Goal: Task Accomplishment & Management: Manage account settings

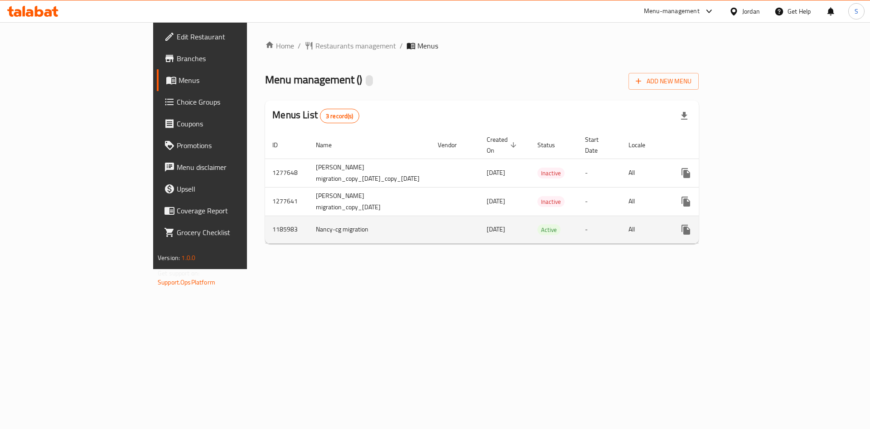
click at [757, 224] on icon "enhanced table" at bounding box center [751, 229] width 11 height 11
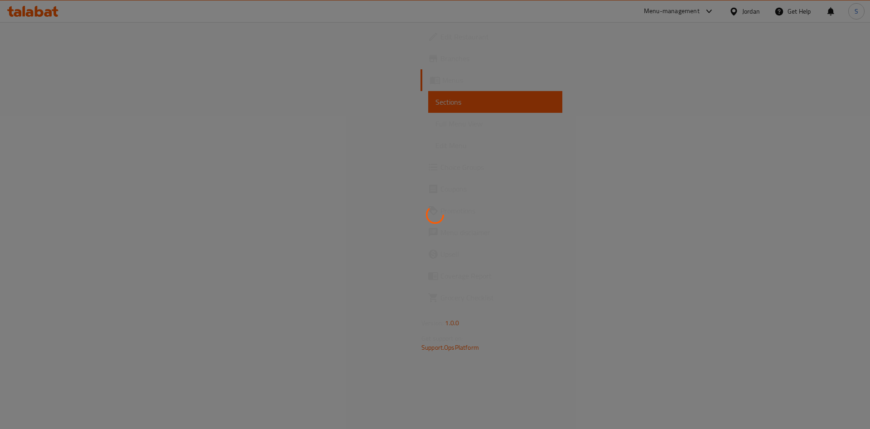
click at [24, 102] on div at bounding box center [435, 214] width 870 height 429
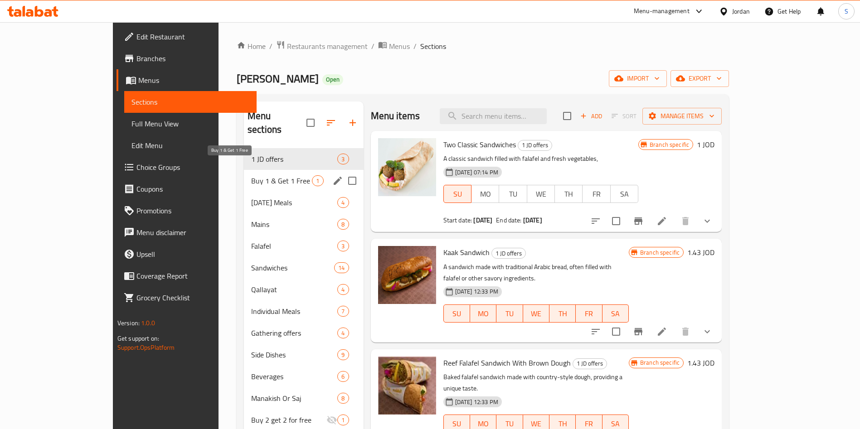
click at [261, 175] on span "Buy 1 & Get 1 Free" at bounding box center [281, 180] width 61 height 11
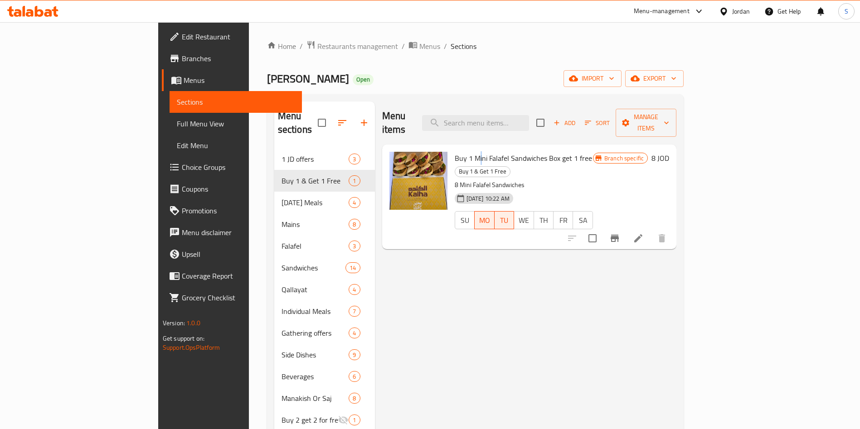
click at [455, 151] on span "Buy 1 Mini Falafel Sandwiches Box get 1 free" at bounding box center [523, 158] width 137 height 14
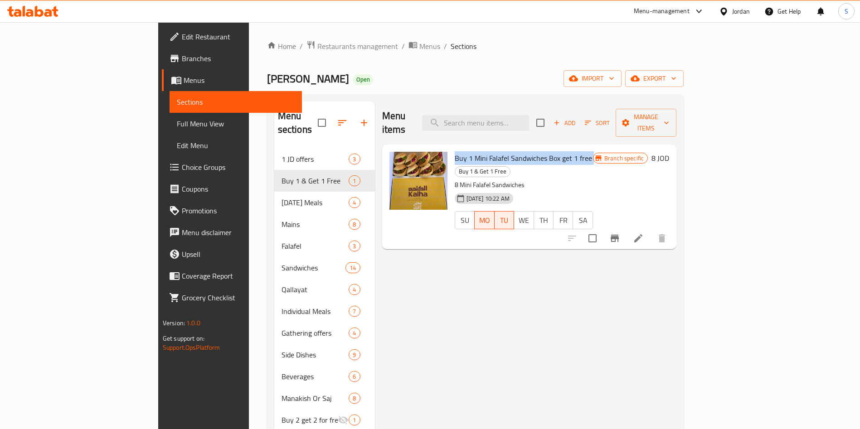
click at [455, 151] on span "Buy 1 Mini Falafel Sandwiches Box get 1 free" at bounding box center [523, 158] width 137 height 14
click at [651, 230] on li at bounding box center [637, 238] width 25 height 16
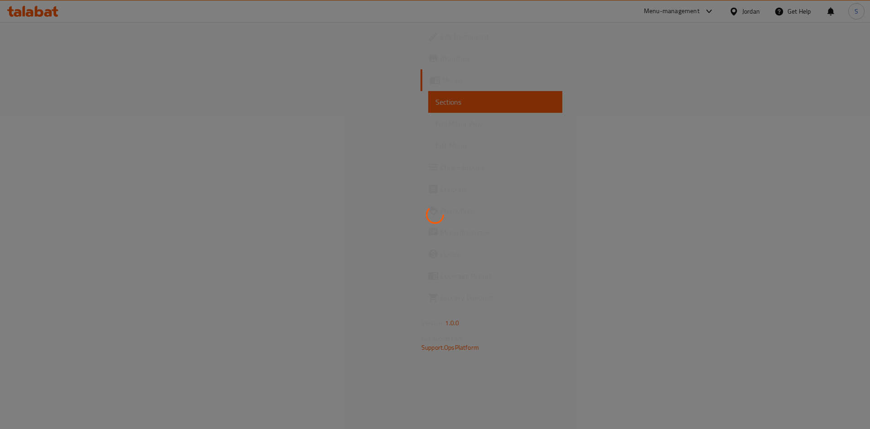
click at [50, 107] on div at bounding box center [435, 214] width 870 height 429
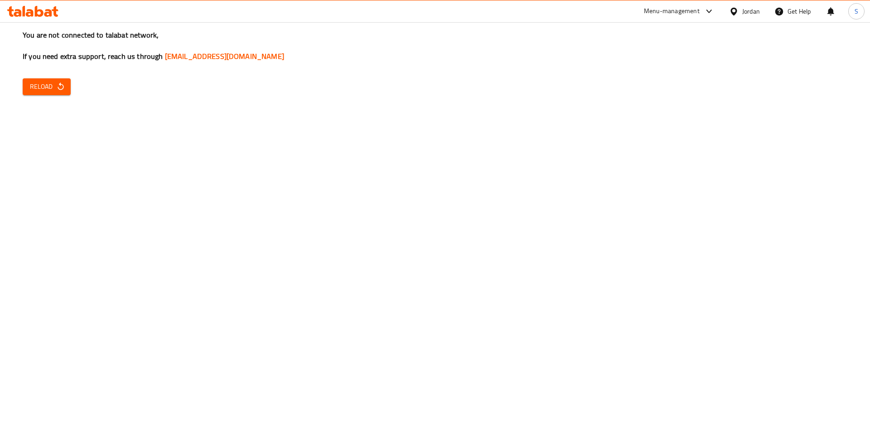
click at [61, 97] on div "You are not connected to talabat network, If you need extra support, reach us t…" at bounding box center [435, 214] width 870 height 429
click at [57, 77] on div "You are not connected to talabat network, If you need extra support, reach us t…" at bounding box center [435, 214] width 870 height 429
click at [82, 89] on div "You are not connected to talabat network, If you need extra support, reach us t…" at bounding box center [435, 214] width 870 height 429
click at [68, 84] on button "Reload" at bounding box center [47, 86] width 48 height 17
click at [68, 83] on button "Reload" at bounding box center [47, 86] width 48 height 17
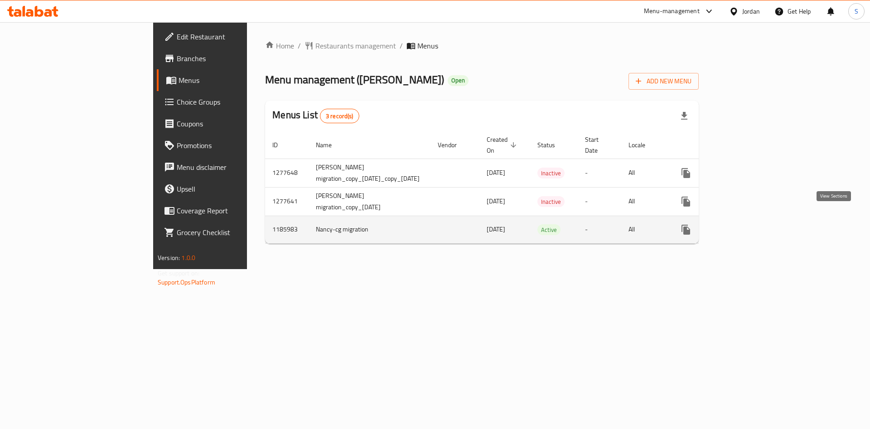
click at [757, 224] on icon "enhanced table" at bounding box center [751, 229] width 11 height 11
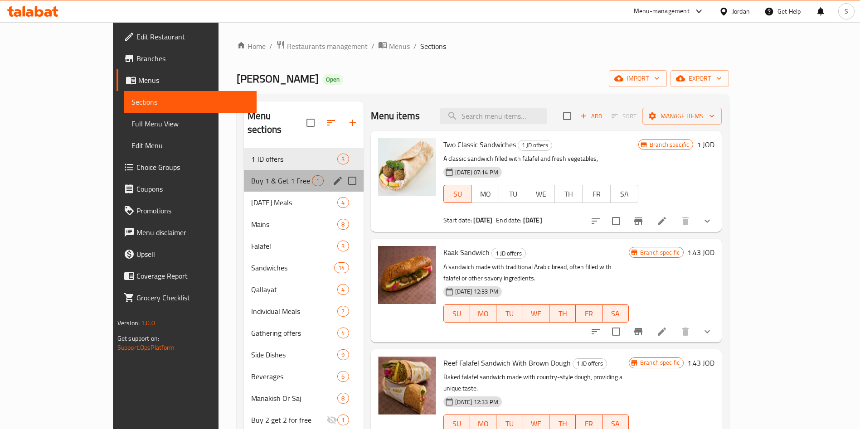
click at [244, 174] on div "Buy 1 & Get 1 Free 1" at bounding box center [304, 181] width 120 height 22
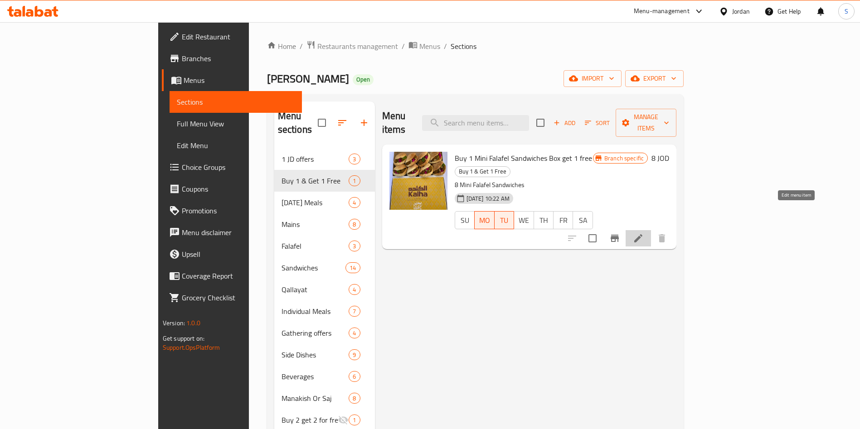
click at [642, 234] on icon at bounding box center [638, 238] width 8 height 8
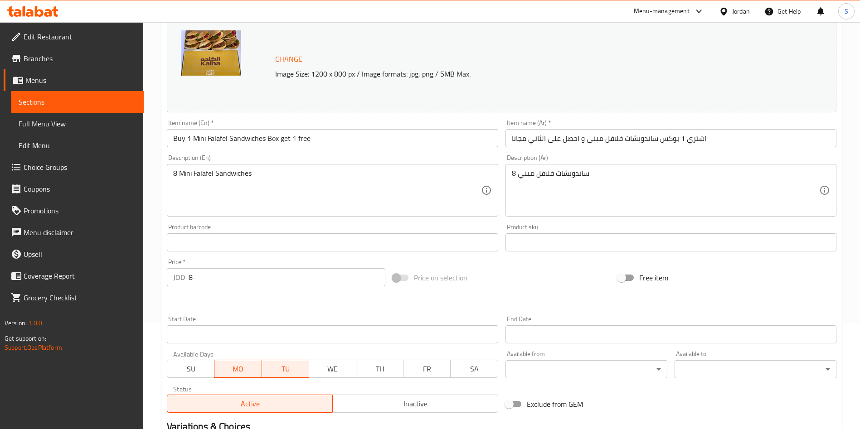
scroll to position [224, 0]
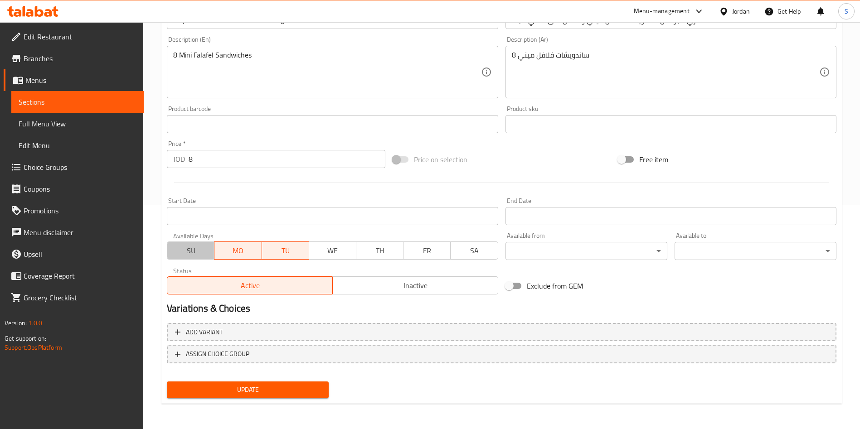
click at [203, 247] on span "SU" at bounding box center [191, 250] width 40 height 13
click at [332, 248] on span "WE" at bounding box center [333, 250] width 40 height 13
click at [402, 249] on button "TH" at bounding box center [380, 251] width 48 height 18
click at [439, 247] on span "FR" at bounding box center [427, 250] width 40 height 13
click at [460, 252] on span "SA" at bounding box center [474, 250] width 40 height 13
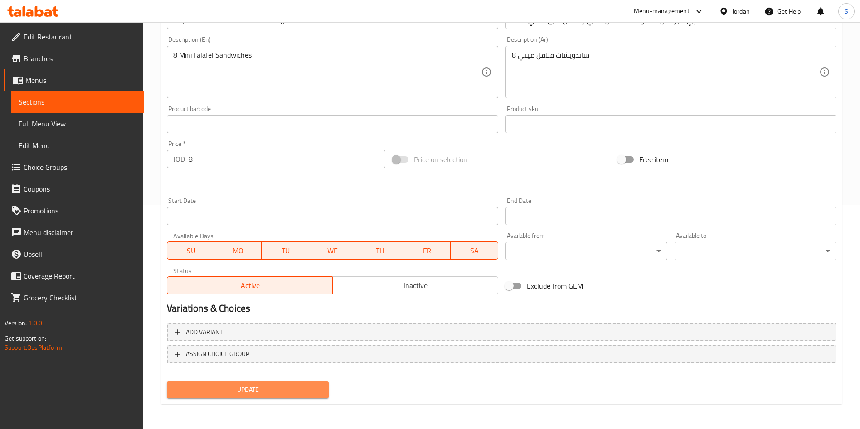
click at [270, 388] on span "Update" at bounding box center [247, 389] width 147 height 11
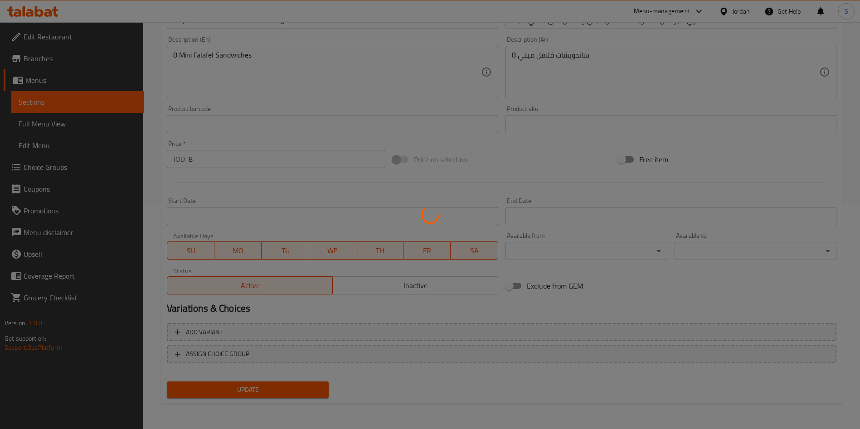
scroll to position [0, 0]
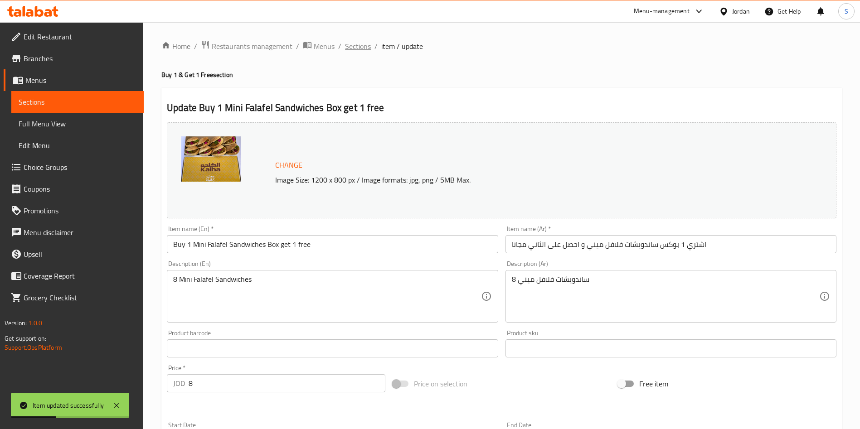
click at [349, 43] on span "Sections" at bounding box center [358, 46] width 26 height 11
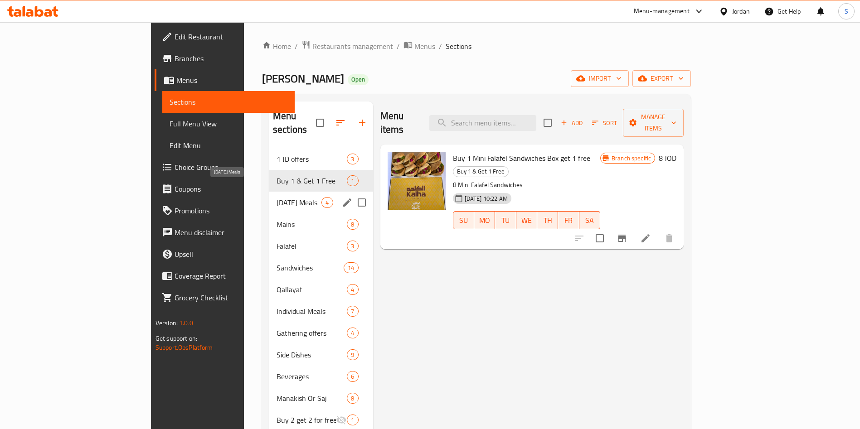
drag, startPoint x: 276, startPoint y: 169, endPoint x: 295, endPoint y: 172, distance: 20.1
click at [295, 172] on div "Buy 1 & Get 1 Free 1" at bounding box center [321, 181] width 104 height 22
click at [340, 174] on button "edit" at bounding box center [347, 181] width 14 height 14
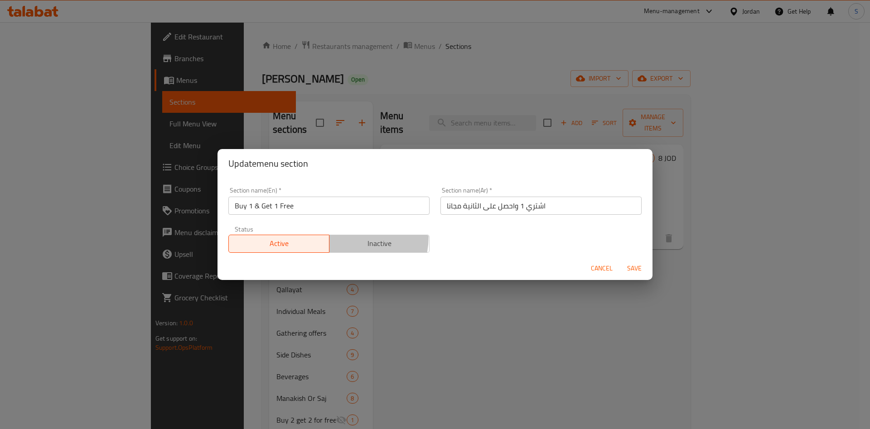
click at [333, 236] on button "Inactive" at bounding box center [379, 244] width 101 height 18
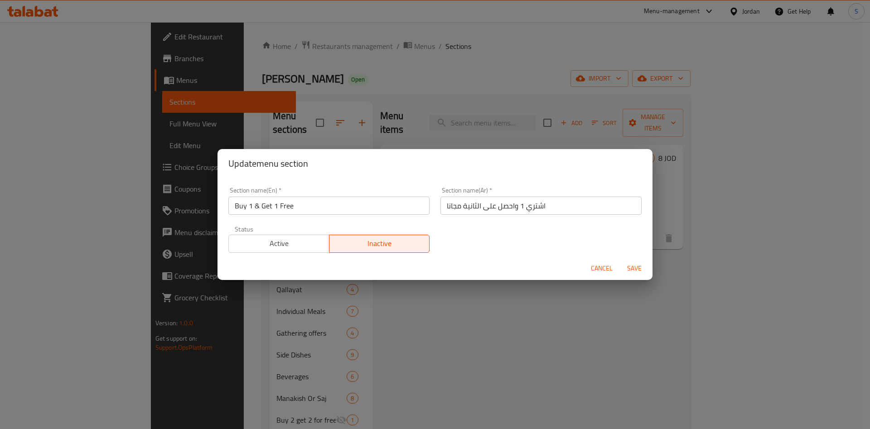
drag, startPoint x: 594, startPoint y: 269, endPoint x: 631, endPoint y: 269, distance: 37.2
click at [631, 269] on div "Cancel Save" at bounding box center [435, 269] width 435 height 24
click at [631, 269] on span "Save" at bounding box center [635, 268] width 22 height 11
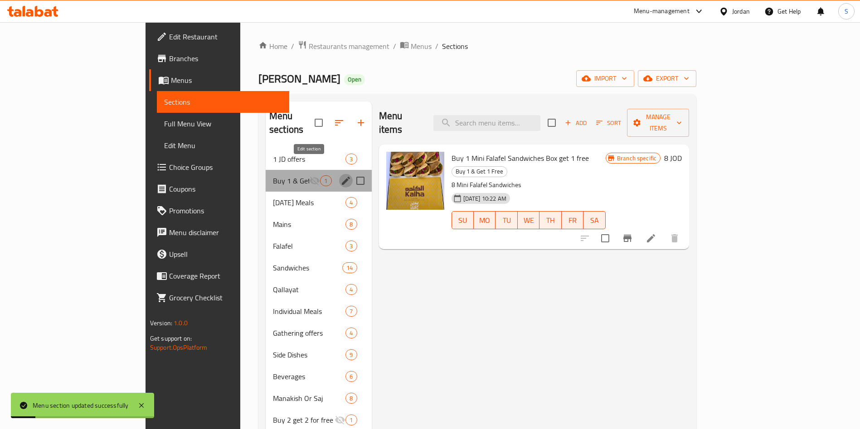
click at [340, 175] on icon "edit" at bounding box center [345, 180] width 11 height 11
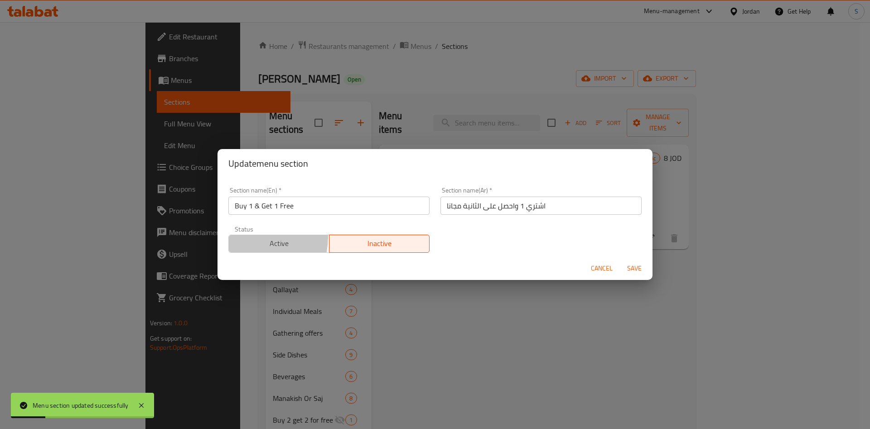
click at [245, 237] on span "Active" at bounding box center [278, 243] width 93 height 13
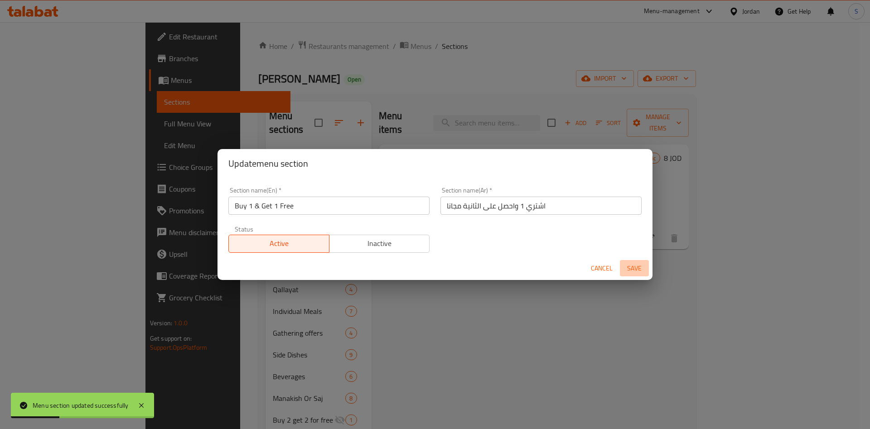
click at [634, 267] on span "Save" at bounding box center [635, 268] width 22 height 11
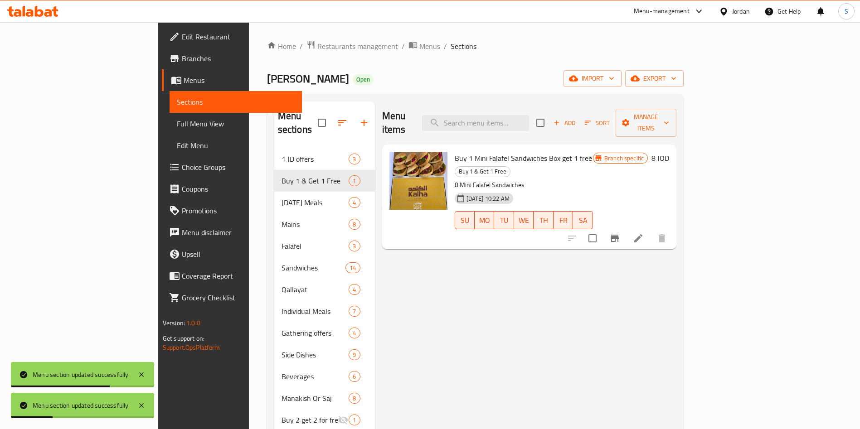
click at [625, 228] on button "Branch-specific-item" at bounding box center [615, 239] width 22 height 22
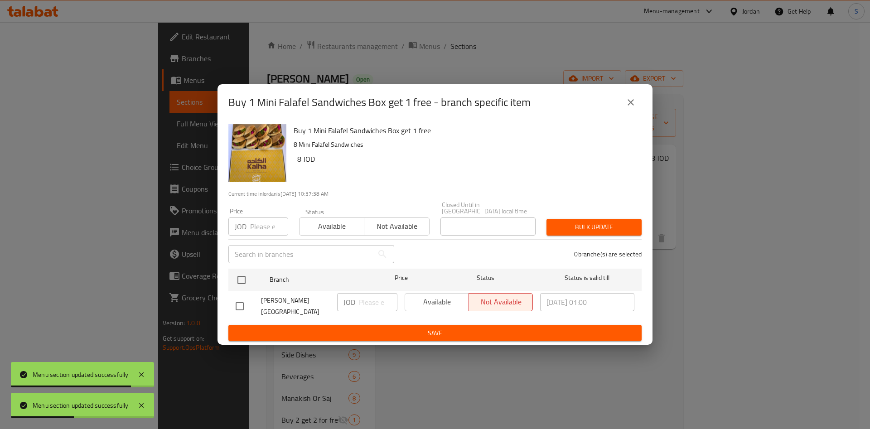
click at [434, 292] on div "Available Not available" at bounding box center [469, 307] width 136 height 34
click at [436, 305] on div "Available Not available" at bounding box center [469, 302] width 128 height 18
click at [237, 303] on input "checkbox" at bounding box center [239, 306] width 19 height 19
checkbox input "true"
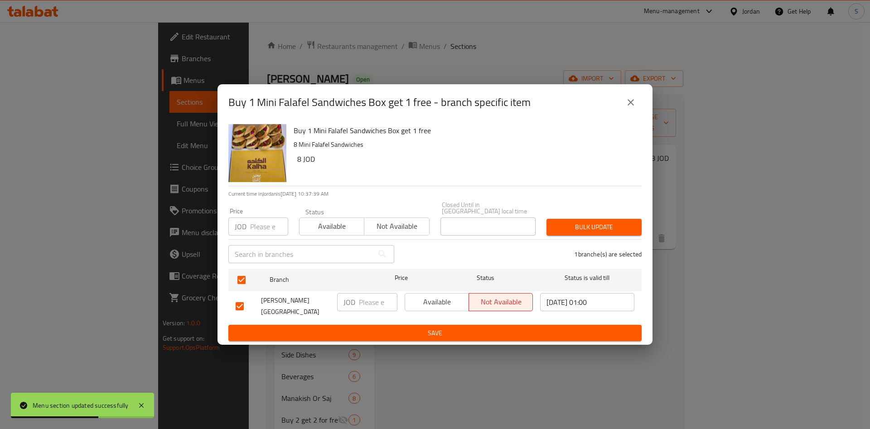
drag, startPoint x: 405, startPoint y: 307, endPoint x: 426, endPoint y: 306, distance: 21.3
click at [405, 306] on button "Available" at bounding box center [437, 302] width 64 height 18
click at [426, 306] on span "Available" at bounding box center [437, 301] width 57 height 13
click at [424, 328] on span "Save" at bounding box center [435, 333] width 399 height 11
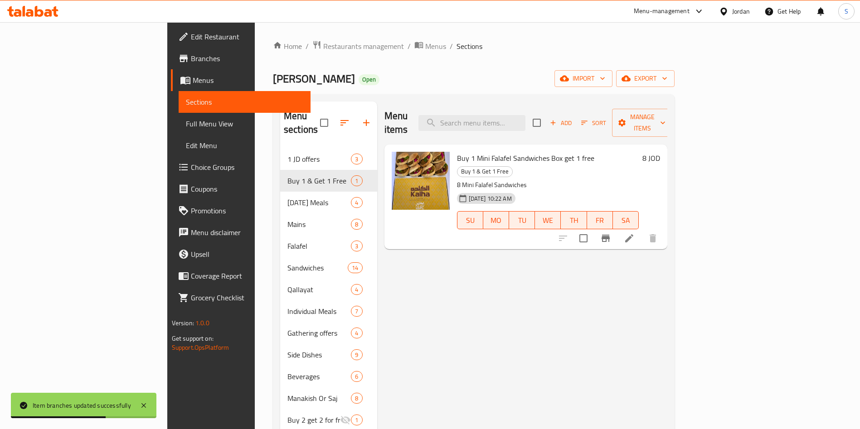
click at [642, 230] on li at bounding box center [628, 238] width 25 height 16
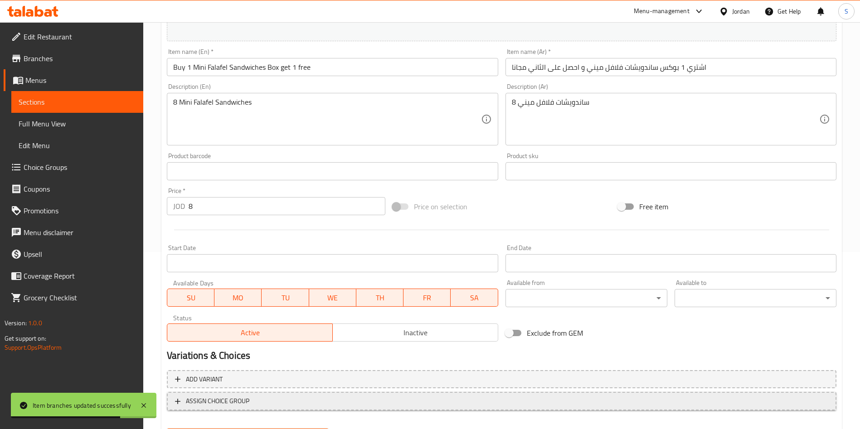
scroll to position [224, 0]
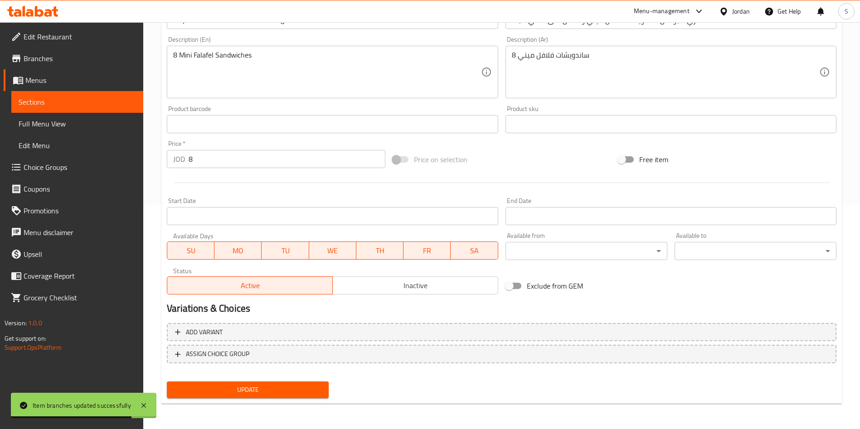
click at [203, 246] on span "SU" at bounding box center [191, 250] width 40 height 13
click at [348, 242] on button "WE" at bounding box center [332, 251] width 47 height 18
click at [383, 250] on span "TH" at bounding box center [380, 250] width 40 height 13
click at [414, 251] on span "FR" at bounding box center [427, 250] width 40 height 13
click at [470, 248] on span "SA" at bounding box center [474, 250] width 40 height 13
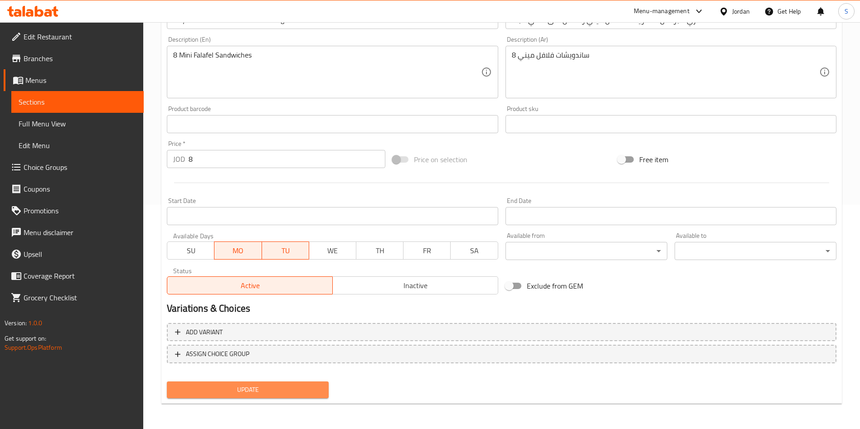
click at [227, 392] on span "Update" at bounding box center [247, 389] width 147 height 11
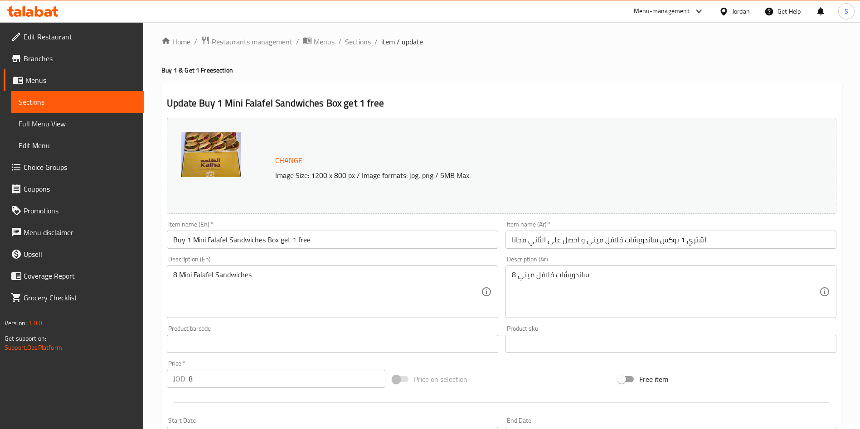
scroll to position [0, 0]
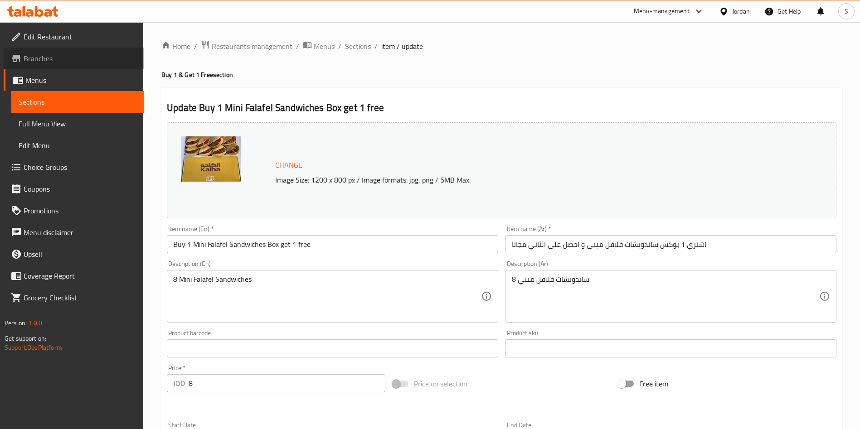
click at [34, 63] on span "Branches" at bounding box center [80, 58] width 113 height 11
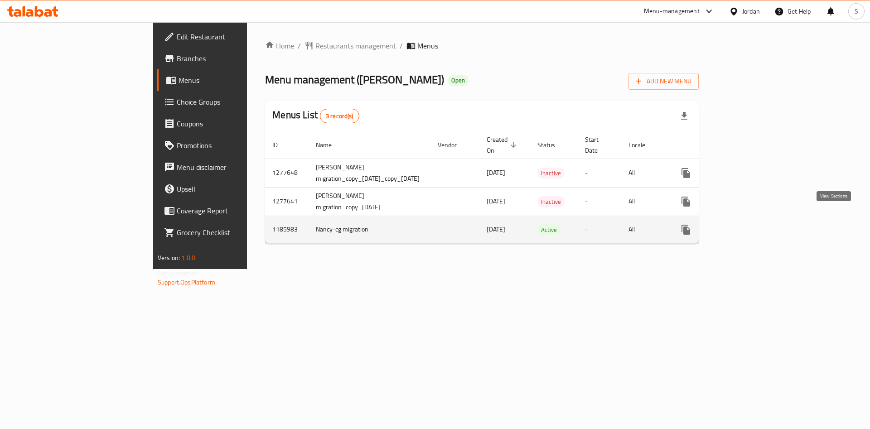
click at [757, 224] on icon "enhanced table" at bounding box center [751, 229] width 11 height 11
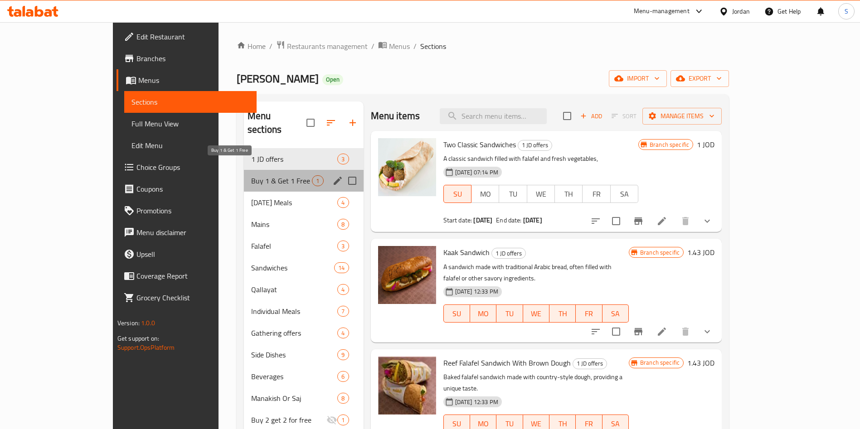
click at [251, 175] on span "Buy 1 & Get 1 Free" at bounding box center [281, 180] width 61 height 11
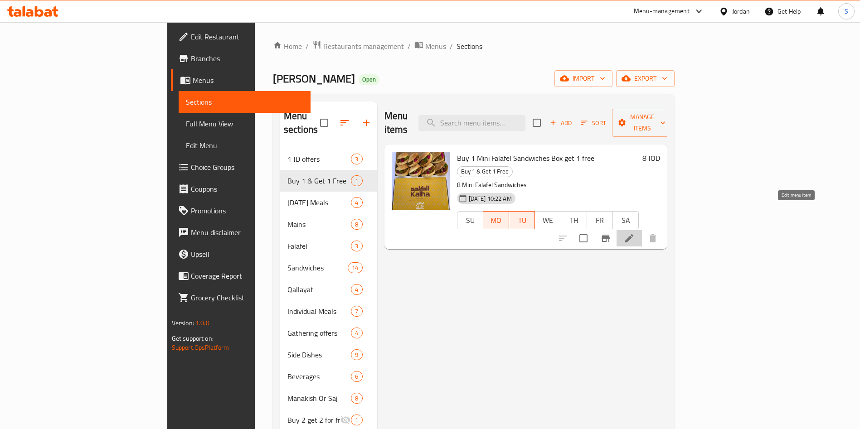
click at [634, 233] on icon at bounding box center [629, 238] width 11 height 11
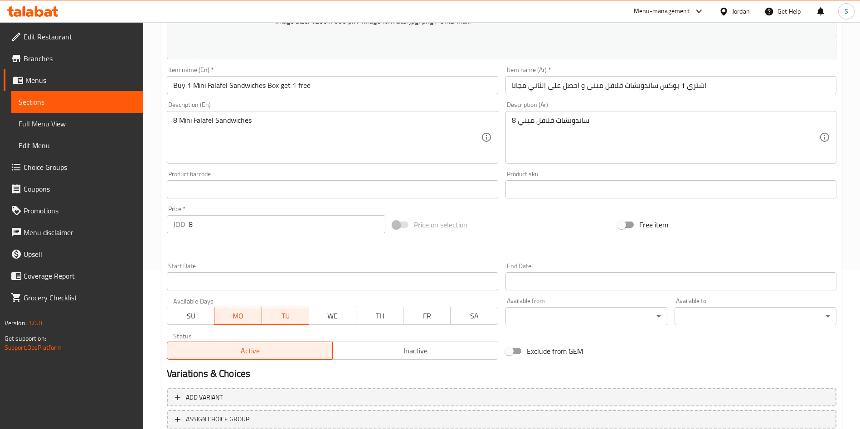
scroll to position [204, 0]
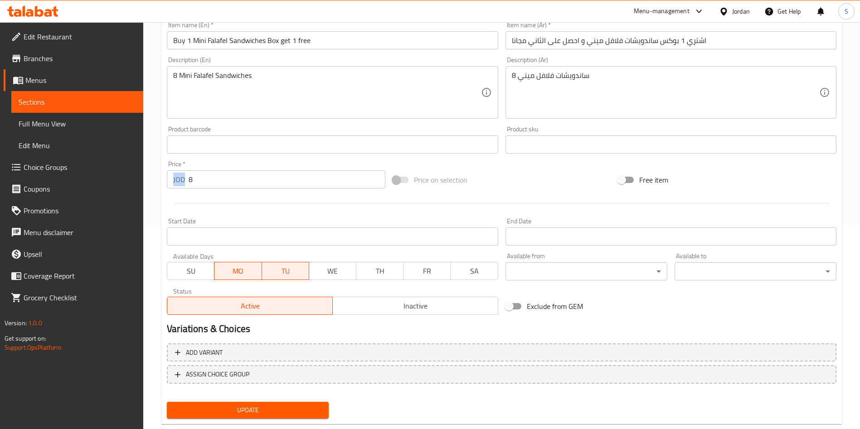
drag, startPoint x: 184, startPoint y: 176, endPoint x: 191, endPoint y: 179, distance: 7.3
click at [191, 179] on div "JOD 8 Price *" at bounding box center [276, 179] width 218 height 18
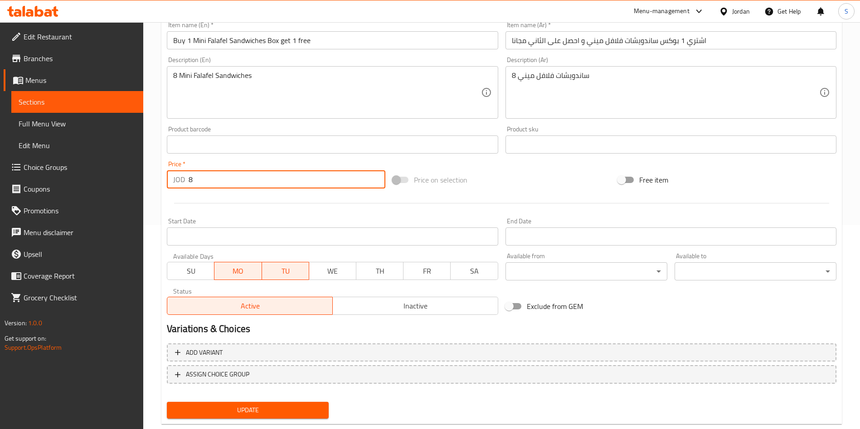
drag, startPoint x: 191, startPoint y: 179, endPoint x: 173, endPoint y: 179, distance: 18.6
click at [173, 179] on div "JOD 8 Price *" at bounding box center [276, 179] width 218 height 18
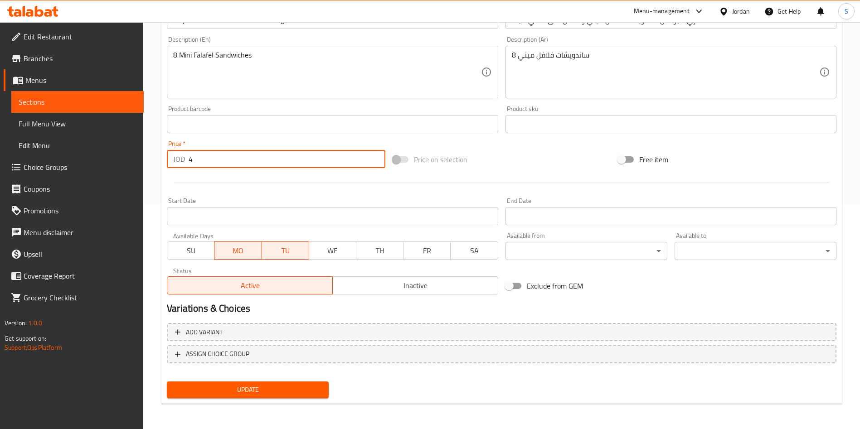
type input "4"
click at [267, 382] on button "Update" at bounding box center [248, 390] width 162 height 17
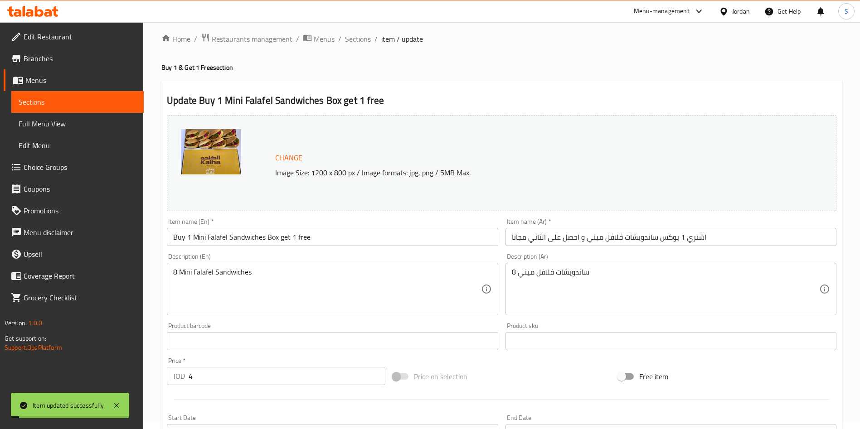
scroll to position [0, 0]
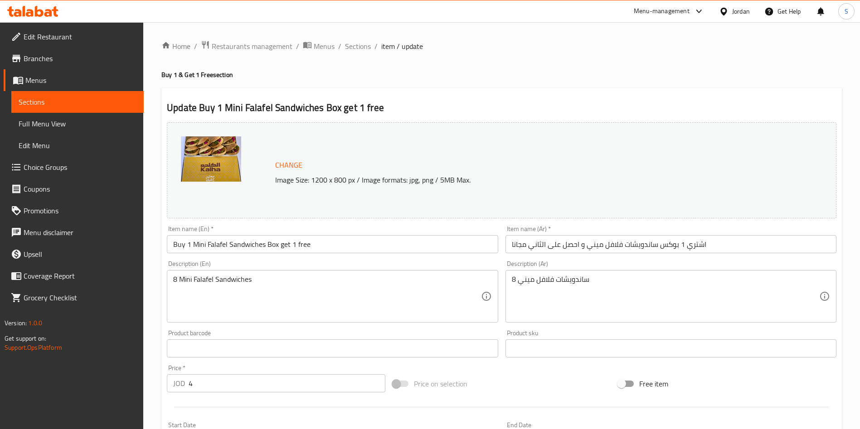
click at [45, 75] on span "Menus" at bounding box center [80, 80] width 111 height 11
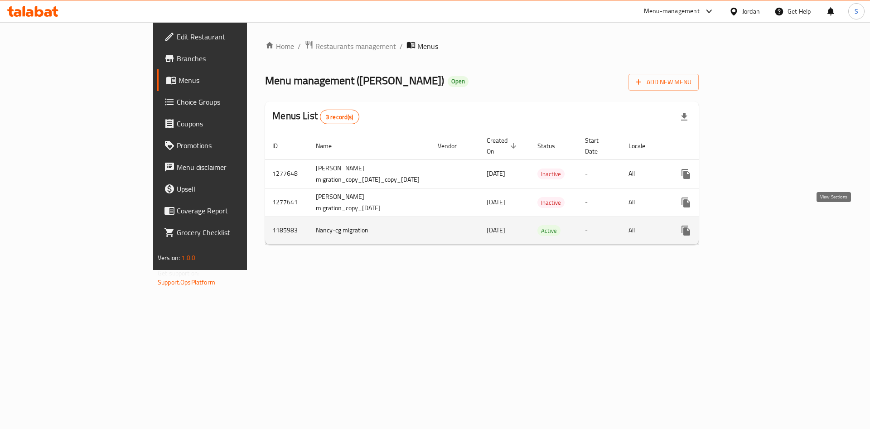
click at [762, 220] on link "enhanced table" at bounding box center [752, 231] width 22 height 22
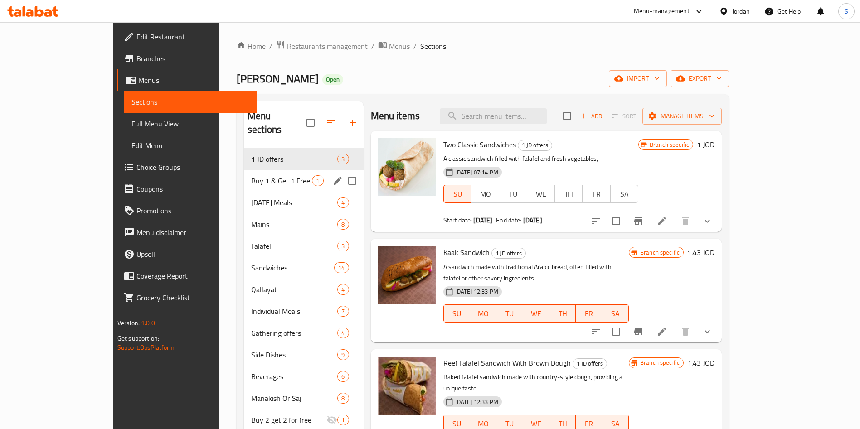
click at [251, 175] on span "Buy 1 & Get 1 Free" at bounding box center [281, 180] width 61 height 11
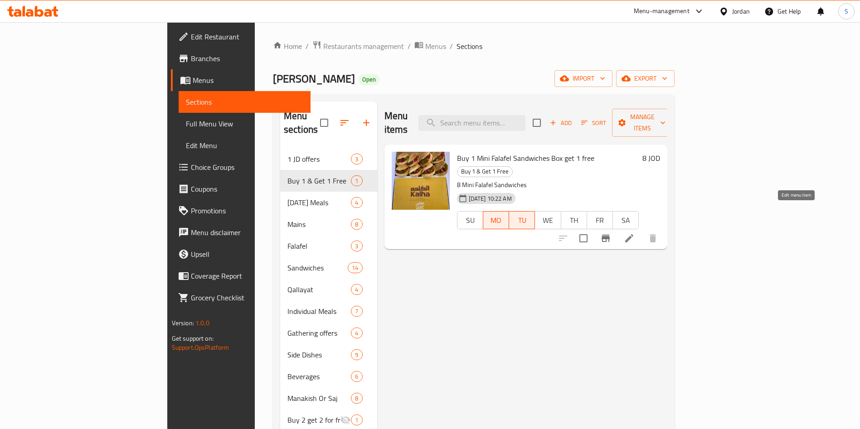
click at [634, 233] on icon at bounding box center [629, 238] width 11 height 11
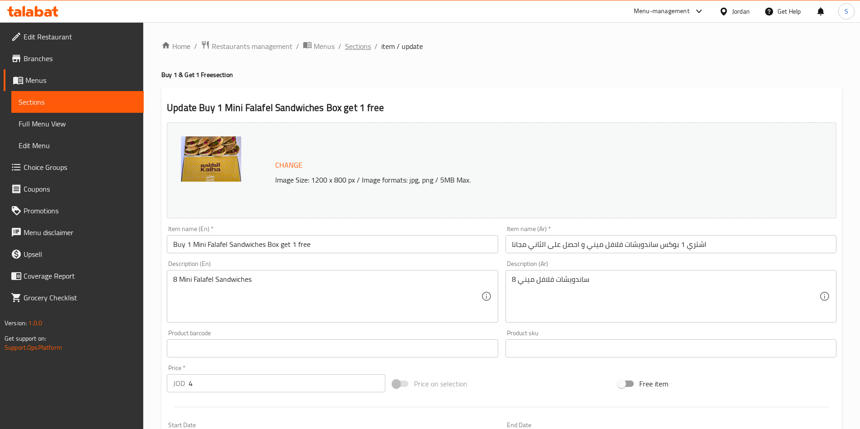
click at [364, 46] on span "Sections" at bounding box center [358, 46] width 26 height 11
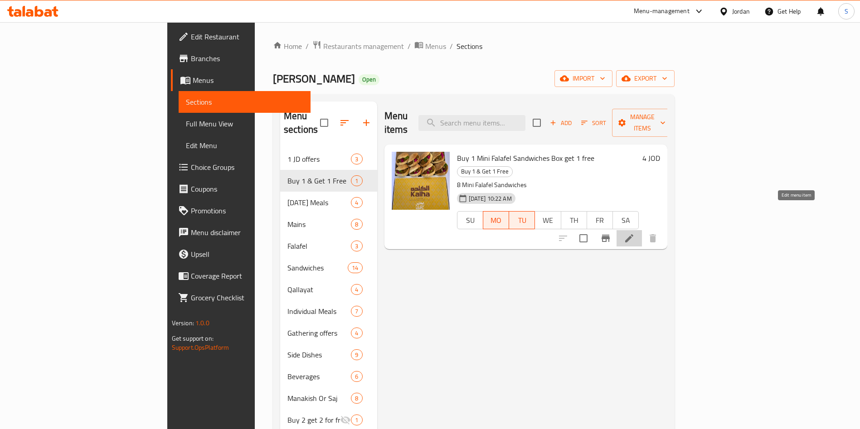
click at [634, 233] on icon at bounding box center [629, 238] width 11 height 11
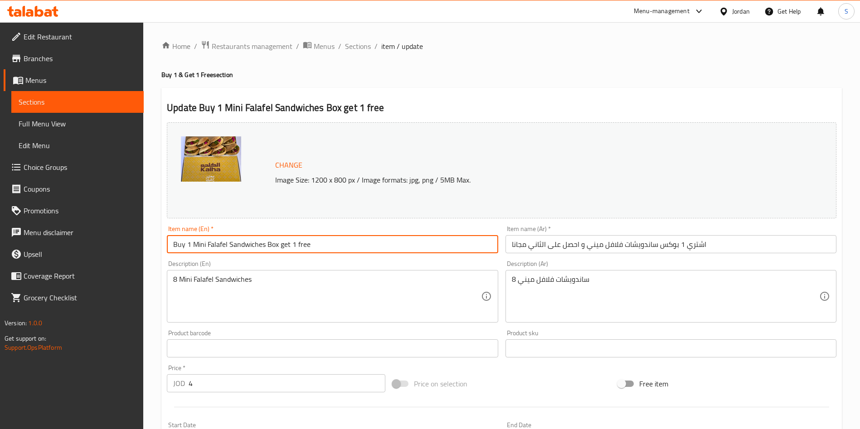
drag, startPoint x: 184, startPoint y: 243, endPoint x: 199, endPoint y: 243, distance: 14.0
click at [199, 243] on input "Buy 1 Mini Falafel Sandwiches Box get 1 free" at bounding box center [332, 244] width 331 height 18
click at [325, 247] on input "Buy 1 Mini Falafel Sandwiches Box get 1 free" at bounding box center [332, 244] width 331 height 18
drag, startPoint x: 317, startPoint y: 248, endPoint x: 184, endPoint y: 253, distance: 133.8
click at [184, 253] on div "Item name (En)   * Buy 1 Mini Falafel Sandwiches Box get 1 free Item name (En) *" at bounding box center [332, 239] width 338 height 35
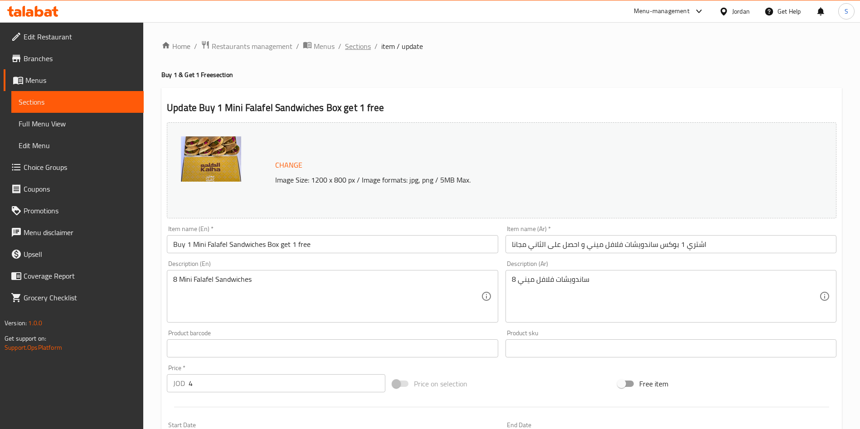
click at [363, 46] on span "Sections" at bounding box center [358, 46] width 26 height 11
